Goal: Task Accomplishment & Management: Use online tool/utility

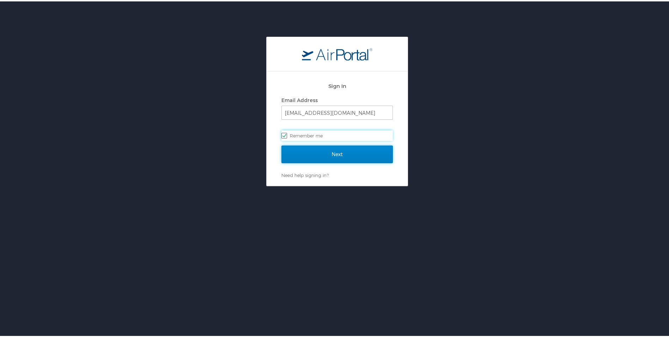
click at [333, 155] on input "Next" at bounding box center [337, 153] width 111 height 18
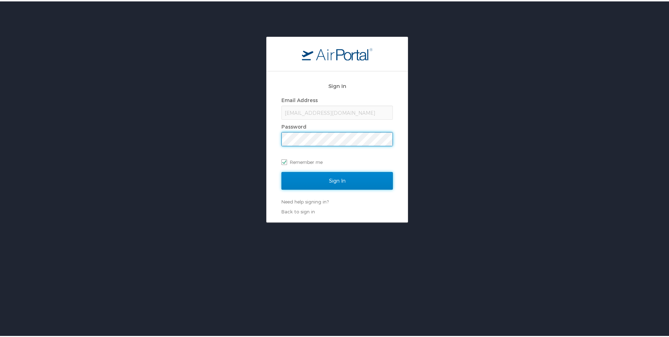
click at [343, 178] on input "Sign In" at bounding box center [337, 179] width 111 height 18
